Goal: Transaction & Acquisition: Subscribe to service/newsletter

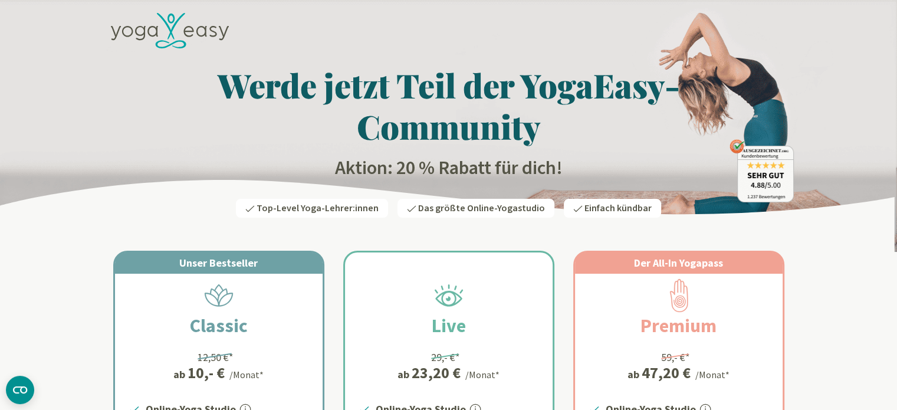
click at [123, 28] on icon at bounding box center [126, 31] width 11 height 11
click at [177, 22] on icon at bounding box center [170, 31] width 118 height 36
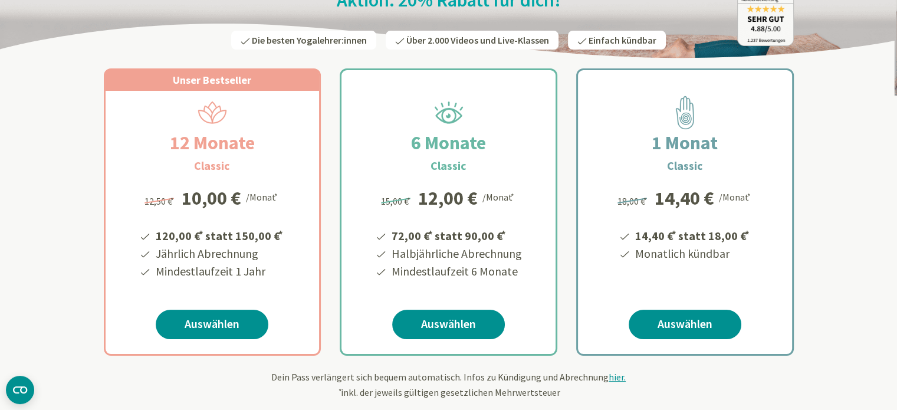
scroll to position [177, 0]
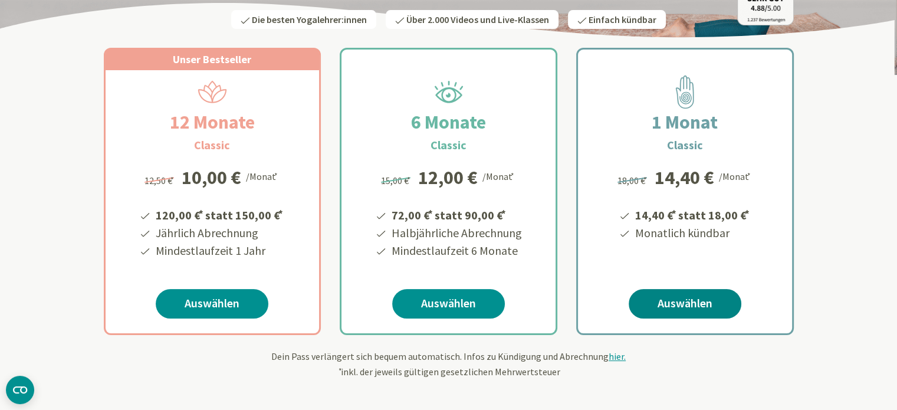
click at [673, 301] on link "Auswählen" at bounding box center [684, 303] width 113 height 29
